Goal: Task Accomplishment & Management: Use online tool/utility

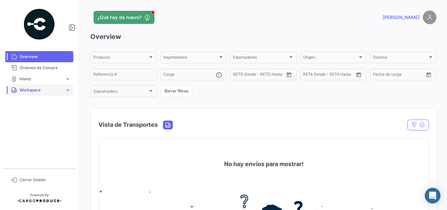
click at [66, 90] on span "expand_more" at bounding box center [68, 90] width 6 height 6
click at [27, 115] on span "Inland" at bounding box center [22, 115] width 11 height 6
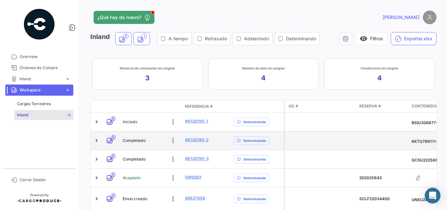
scroll to position [81, 0]
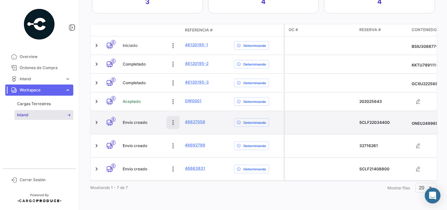
click at [172, 119] on icon at bounding box center [173, 122] width 7 height 7
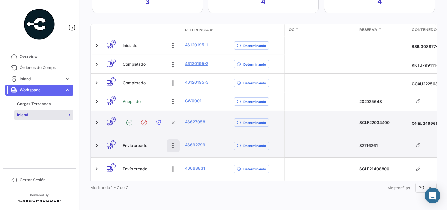
click at [174, 142] on icon at bounding box center [173, 145] width 7 height 7
click at [172, 141] on icon at bounding box center [173, 145] width 9 height 9
click at [174, 118] on icon at bounding box center [173, 122] width 9 height 9
click at [172, 119] on icon at bounding box center [173, 122] width 7 height 7
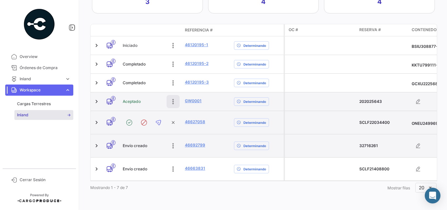
click at [173, 98] on icon at bounding box center [173, 101] width 7 height 7
drag, startPoint x: 101, startPoint y: 96, endPoint x: 96, endPoint y: 99, distance: 5.3
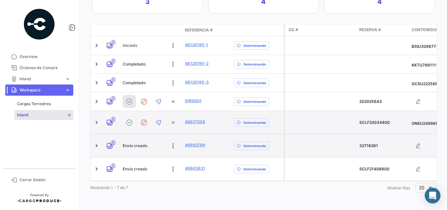
drag, startPoint x: 96, startPoint y: 99, endPoint x: 245, endPoint y: 106, distance: 149.5
click at [245, 111] on datatable-body-cell "Determinando" at bounding box center [257, 122] width 52 height 23
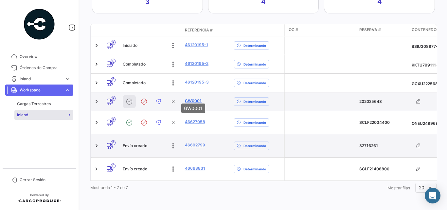
click at [191, 98] on link "GW0001" at bounding box center [193, 101] width 17 height 6
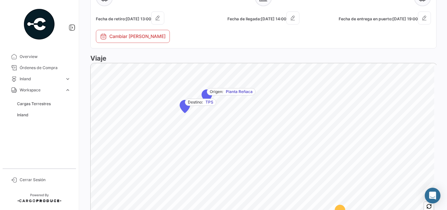
scroll to position [485, 0]
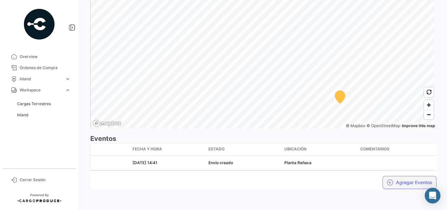
click at [404, 183] on button "Agregar Eventos" at bounding box center [410, 182] width 54 height 13
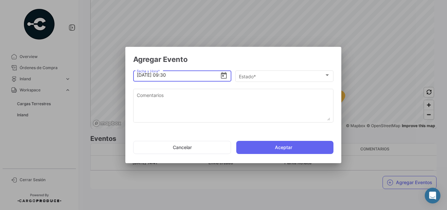
click at [280, 178] on div at bounding box center [223, 105] width 447 height 210
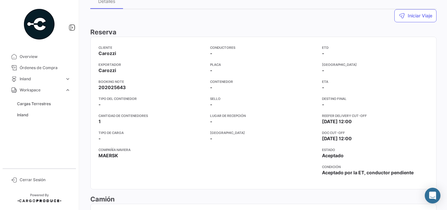
scroll to position [0, 0]
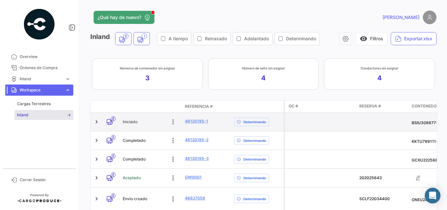
scroll to position [65, 0]
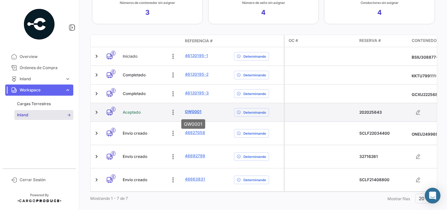
click at [197, 112] on link "GW0001" at bounding box center [193, 112] width 17 height 6
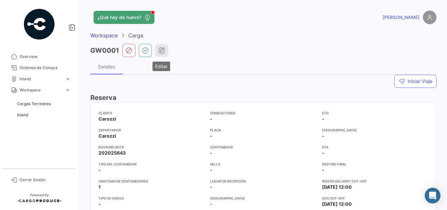
click at [165, 50] on button "button" at bounding box center [161, 50] width 13 height 13
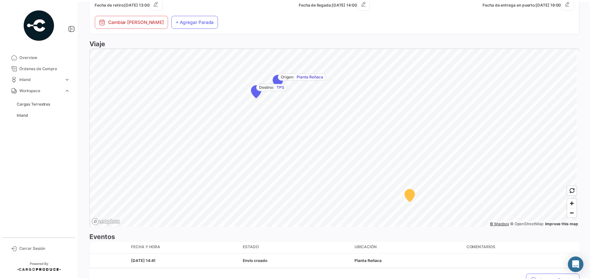
scroll to position [475, 0]
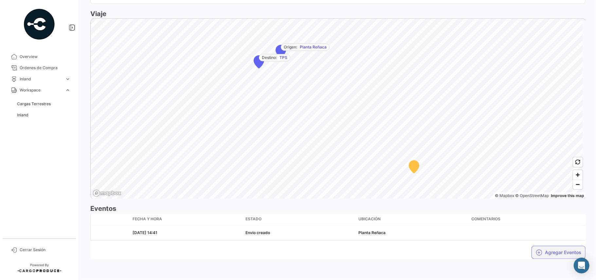
click at [447, 210] on button "Agregar Eventos" at bounding box center [559, 252] width 54 height 13
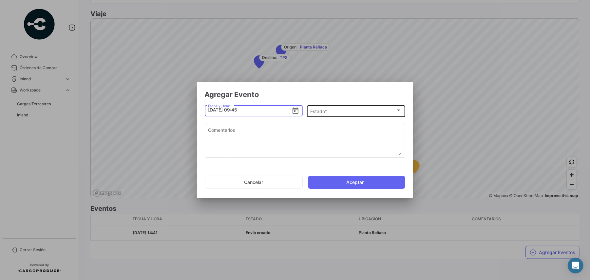
click at [326, 112] on span "Estado *" at bounding box center [352, 112] width 85 height 6
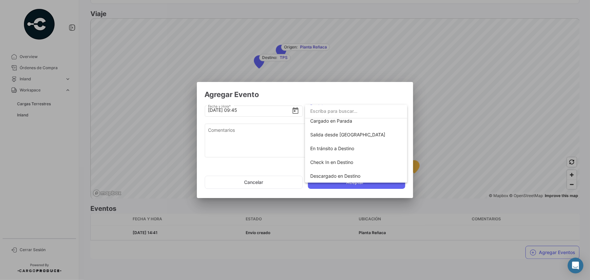
scroll to position [115, 0]
